Goal: Task Accomplishment & Management: Complete application form

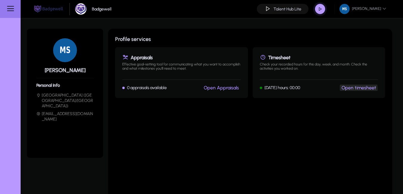
click at [353, 89] on link "Open timesheet" at bounding box center [359, 88] width 35 height 6
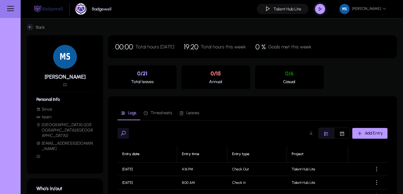
click at [366, 134] on span "Add Entry" at bounding box center [374, 132] width 18 height 5
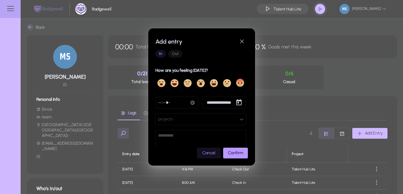
click at [191, 103] on input "time" at bounding box center [176, 102] width 43 height 12
type input "*****"
click at [237, 101] on span "Open calendar" at bounding box center [239, 102] width 12 height 12
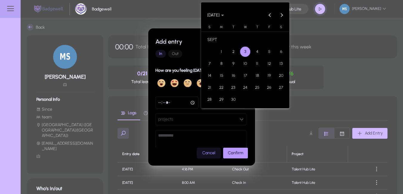
click at [234, 51] on span "2" at bounding box center [233, 51] width 11 height 11
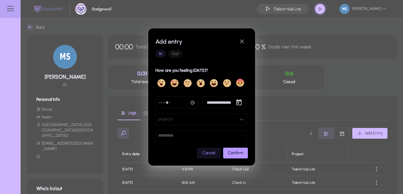
type input "**********"
click at [205, 52] on mat-button-toggle-group "In Out" at bounding box center [201, 54] width 92 height 12
click at [192, 125] on button "projects" at bounding box center [200, 119] width 91 height 12
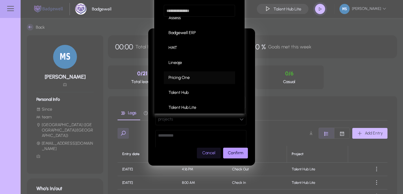
scroll to position [35, 0]
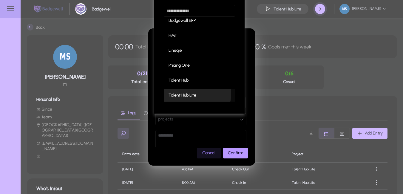
click at [195, 94] on span "Talent Hub Lite" at bounding box center [183, 95] width 28 height 7
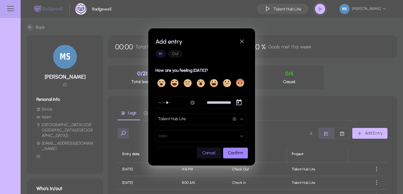
click at [235, 153] on span "Confirm" at bounding box center [235, 152] width 15 height 5
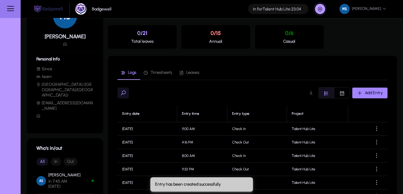
scroll to position [72, 0]
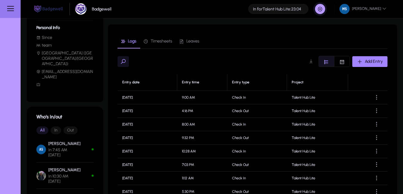
click at [364, 58] on span "button" at bounding box center [369, 61] width 35 height 14
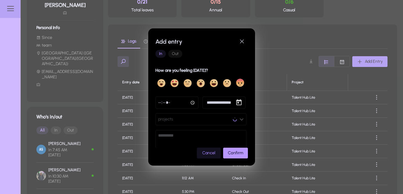
scroll to position [0, 0]
click at [168, 50] on mat-button-toggle-group "In Out" at bounding box center [201, 54] width 92 height 12
click at [175, 57] on span "Out" at bounding box center [175, 54] width 14 height 8
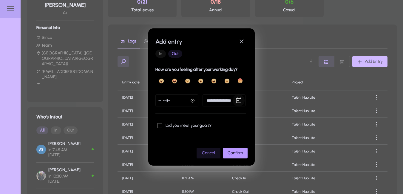
click at [239, 99] on span "Open calendar" at bounding box center [239, 100] width 12 height 12
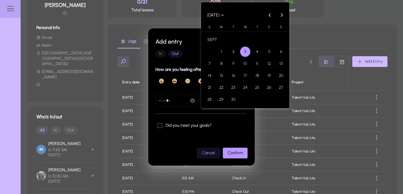
click at [232, 52] on span "2" at bounding box center [233, 51] width 11 height 11
type input "**********"
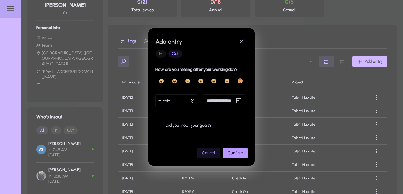
click at [193, 97] on input "time" at bounding box center [176, 100] width 43 height 12
click at [192, 100] on input "time" at bounding box center [176, 100] width 43 height 12
type input "*****"
click at [240, 152] on span "Confirm" at bounding box center [235, 152] width 15 height 5
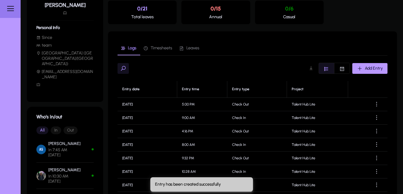
scroll to position [72, 0]
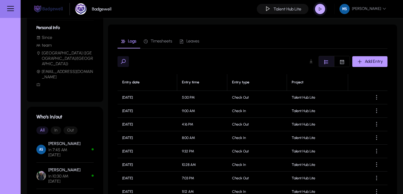
click at [323, 13] on span "button" at bounding box center [320, 9] width 12 height 12
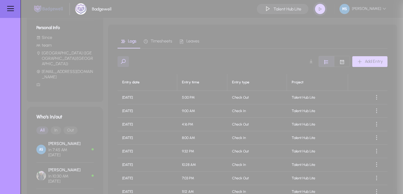
type input "**********"
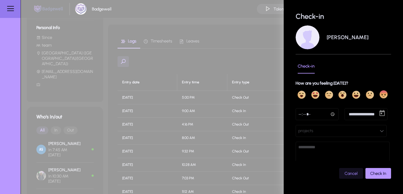
click at [334, 115] on input "time" at bounding box center [317, 114] width 43 height 12
type input "*****"
click at [337, 136] on button "projects" at bounding box center [341, 131] width 91 height 12
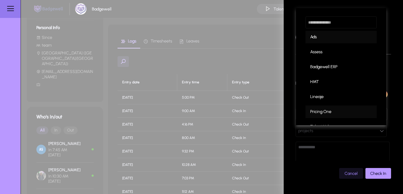
scroll to position [35, 0]
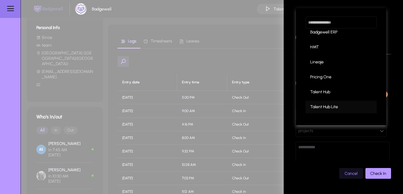
click at [328, 112] on mat-option "Talent Hub Lite" at bounding box center [341, 107] width 71 height 13
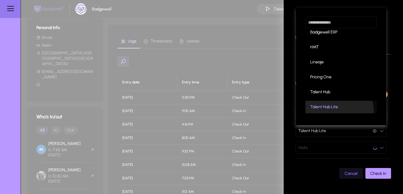
scroll to position [0, 0]
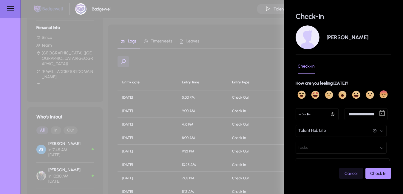
click at [370, 170] on span "submit" at bounding box center [378, 173] width 26 height 14
